Goal: Task Accomplishment & Management: Use online tool/utility

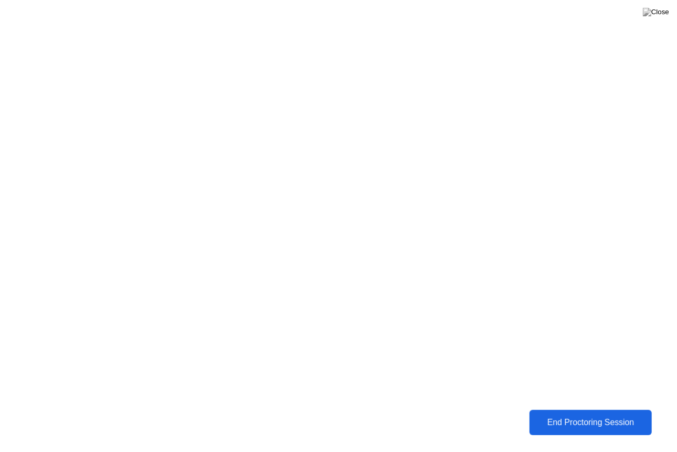
click at [595, 418] on div "End Proctoring Session" at bounding box center [590, 421] width 117 height 9
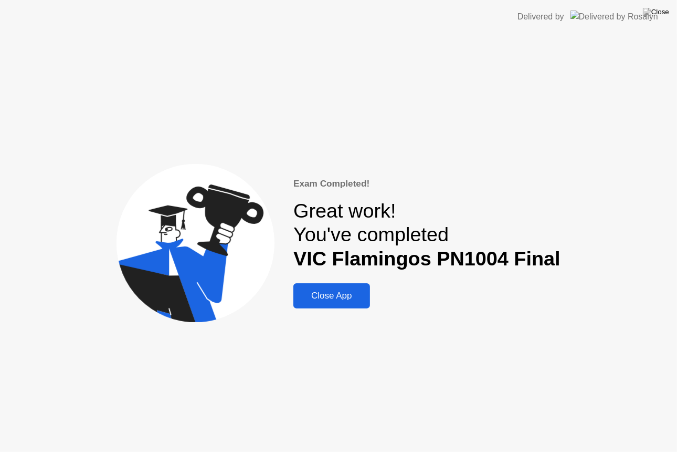
click at [367, 300] on div "Close App" at bounding box center [332, 295] width 70 height 11
